Goal: Find specific page/section: Find specific page/section

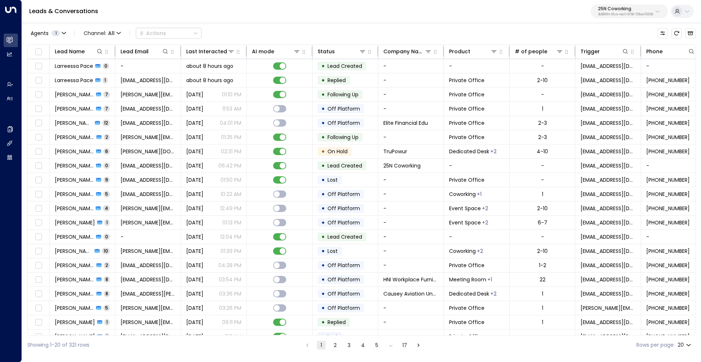
click at [605, 8] on p "25N Coworking" at bounding box center [625, 9] width 55 height 4
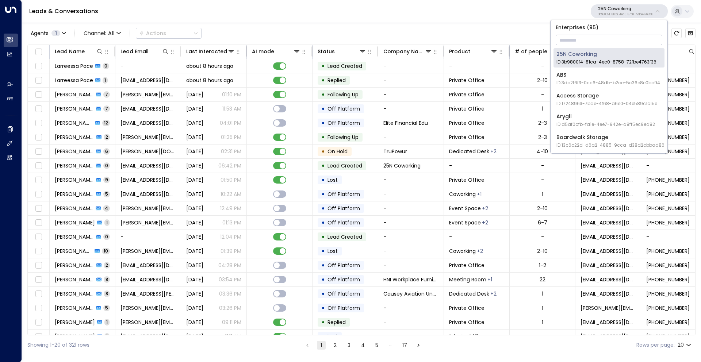
click at [596, 100] on div "Access Storage ID: 17248963-7bae-4f68-a6e0-04e589c1c15e" at bounding box center [607, 99] width 101 height 15
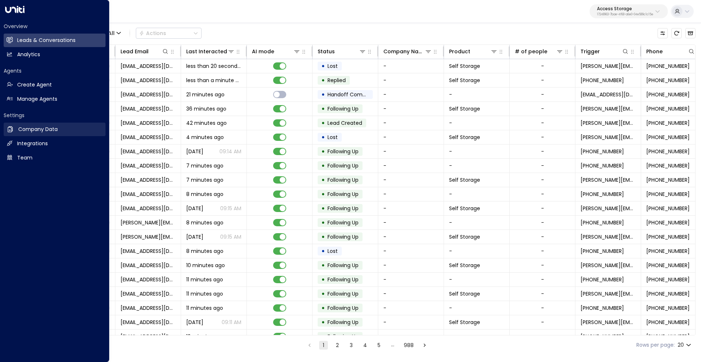
click at [35, 125] on link "Company Data Company Data" at bounding box center [55, 130] width 102 height 14
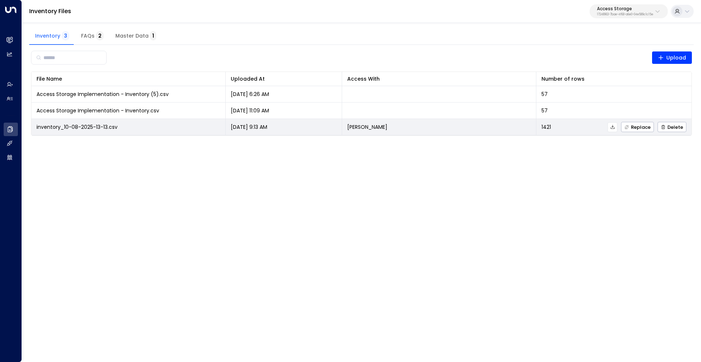
click at [614, 126] on icon at bounding box center [612, 127] width 5 height 5
